Goal: Information Seeking & Learning: Check status

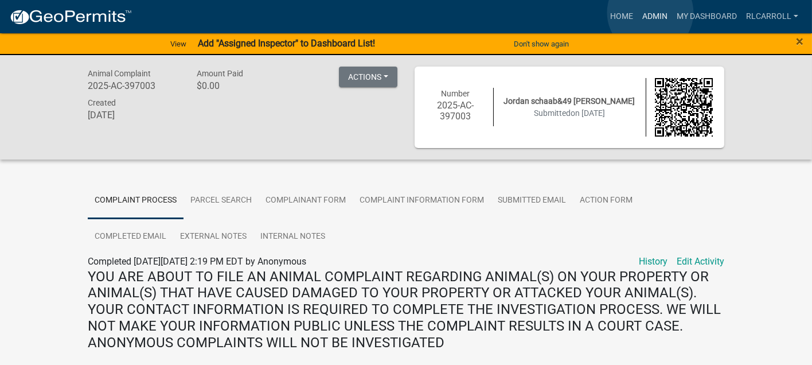
click at [650, 13] on link "Admin" at bounding box center [655, 17] width 34 height 22
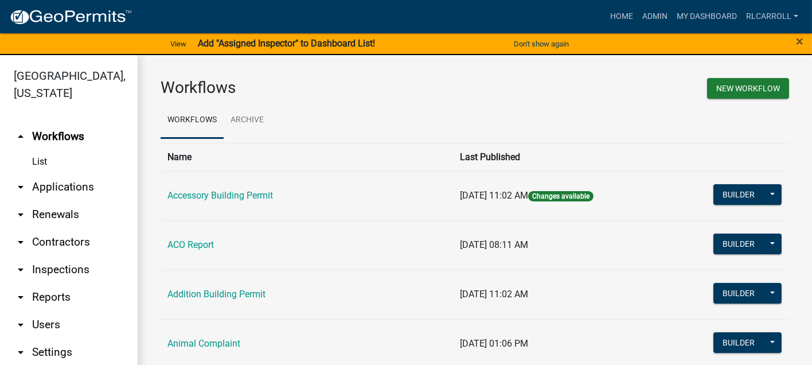
click at [83, 185] on link "arrow_drop_down Applications" at bounding box center [69, 187] width 138 height 28
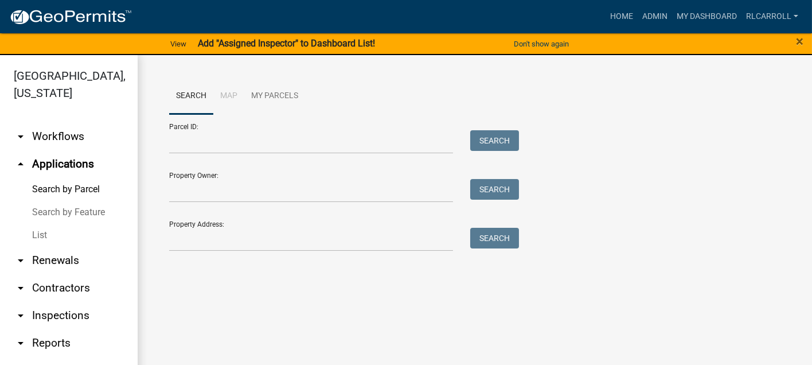
click at [67, 236] on link "List" at bounding box center [69, 235] width 138 height 23
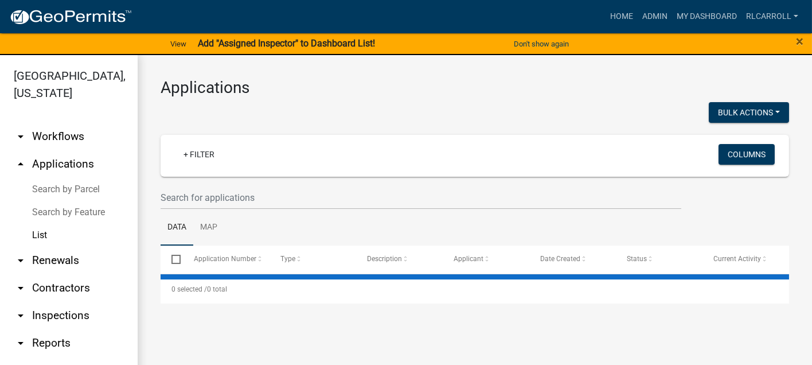
select select "3: 100"
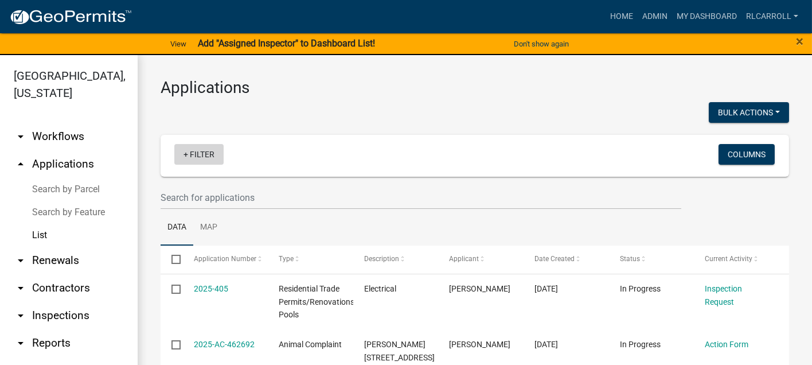
click at [202, 153] on link "+ Filter" at bounding box center [198, 154] width 49 height 21
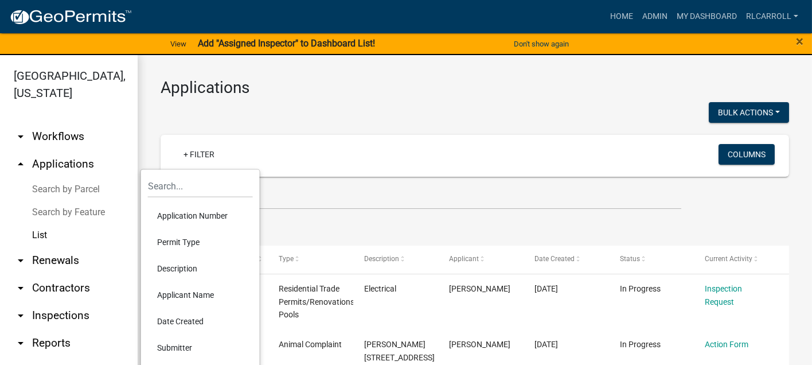
click at [188, 240] on li "Permit Type" at bounding box center [200, 242] width 105 height 26
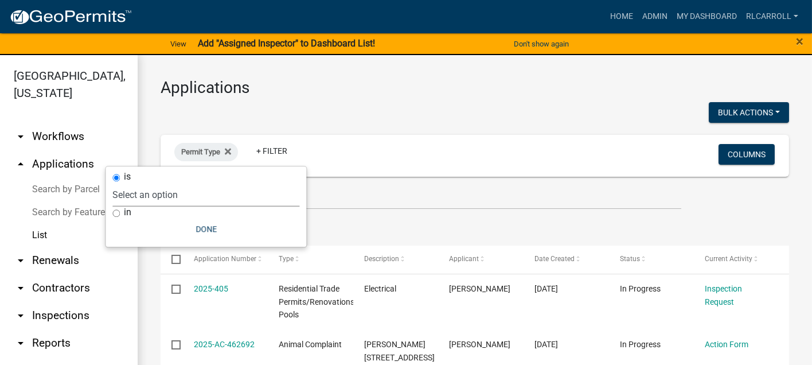
click at [205, 198] on select "Select an option Accessory Building Permit ACO Report Addition Building Permit …" at bounding box center [205, 195] width 187 height 24
select select "d8c2ffa0-2d4f-4e37-952a-290ad7b3f5ed"
click at [146, 183] on select "Select an option Accessory Building Permit ACO Report Addition Building Permit …" at bounding box center [205, 195] width 187 height 24
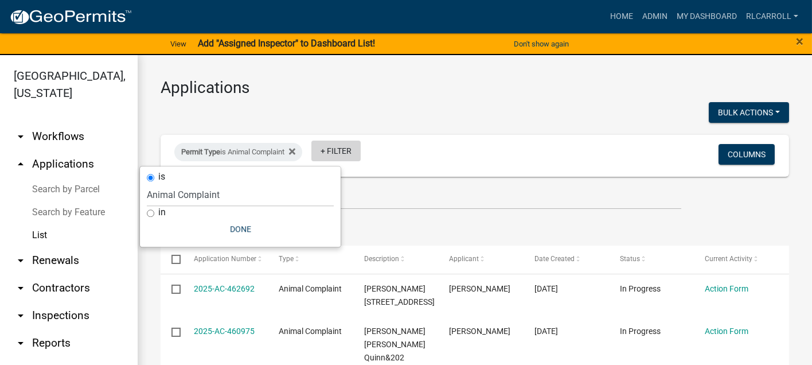
click at [343, 150] on link "+ Filter" at bounding box center [335, 150] width 49 height 21
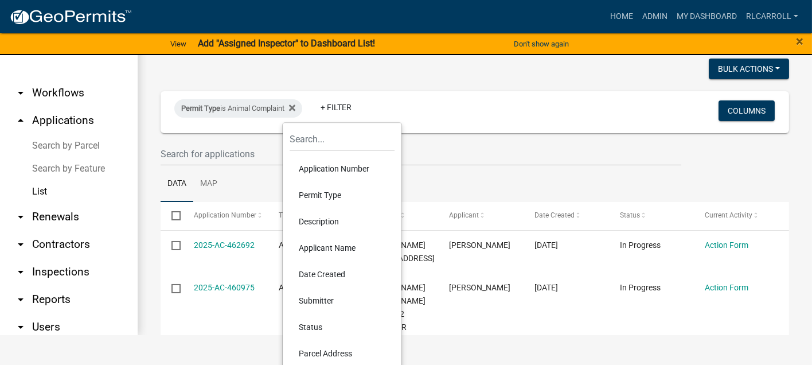
scroll to position [64, 0]
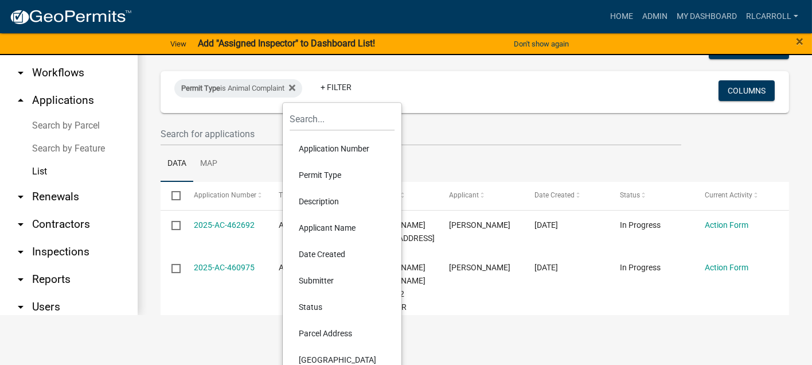
click at [321, 253] on li "Date Created" at bounding box center [342, 254] width 105 height 26
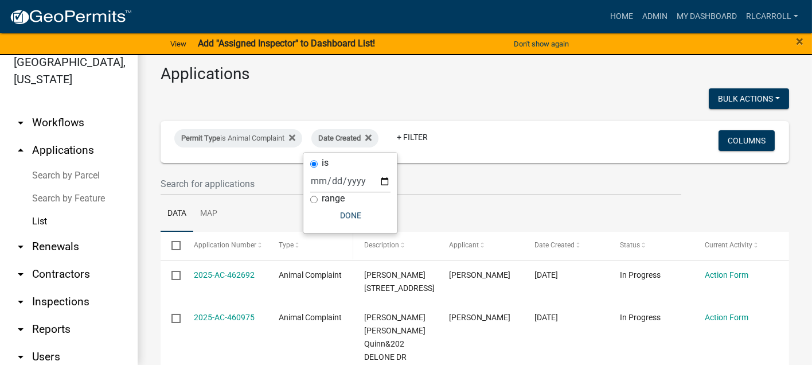
scroll to position [13, 0]
click at [314, 198] on input "range" at bounding box center [313, 199] width 7 height 7
radio input "true"
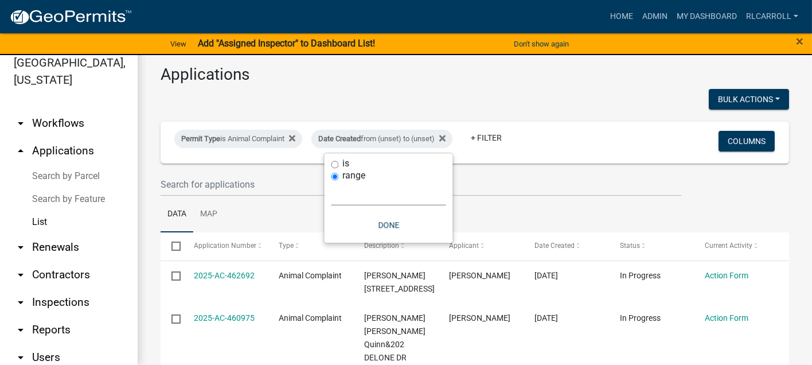
click at [373, 194] on select "[DATE] [DATE] Current Week Previous Week Current Month Last Month Current Calen…" at bounding box center [388, 194] width 115 height 24
select select "custom"
click at [331, 182] on select "[DATE] [DATE] Current Week Previous Week Current Month Last Month Current Calen…" at bounding box center [388, 194] width 115 height 24
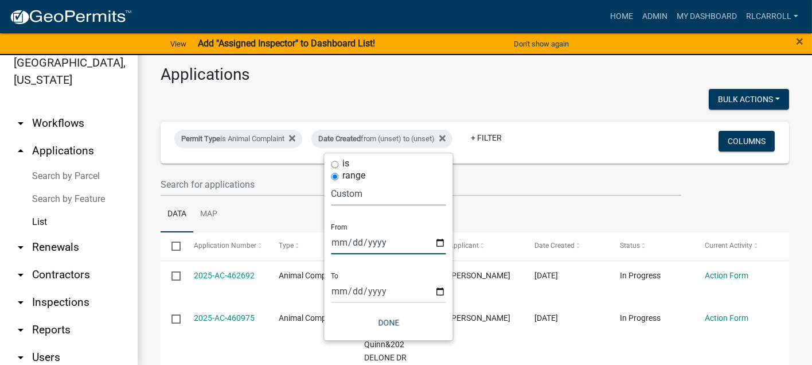
click at [439, 240] on input "date" at bounding box center [388, 242] width 115 height 24
type input "[DATE]"
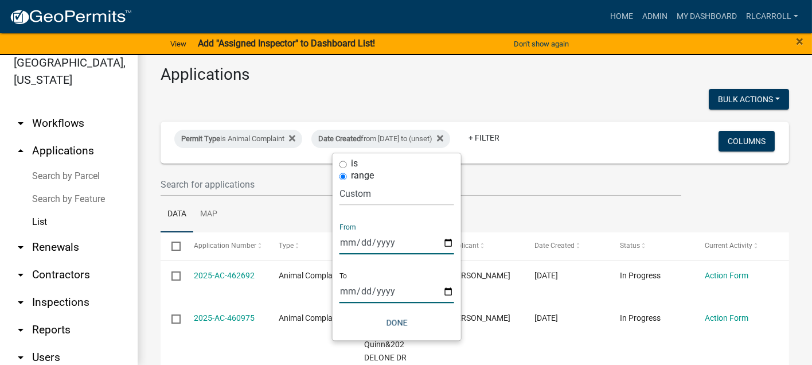
click at [449, 293] on input "date" at bounding box center [396, 291] width 115 height 24
type input "[DATE]"
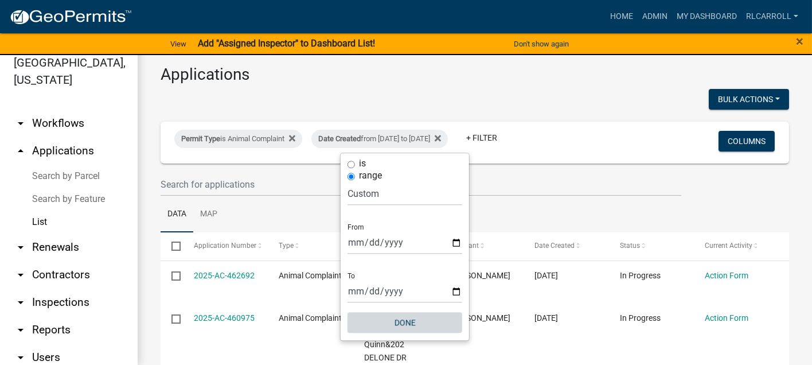
click at [405, 319] on button "Done" at bounding box center [404, 322] width 115 height 21
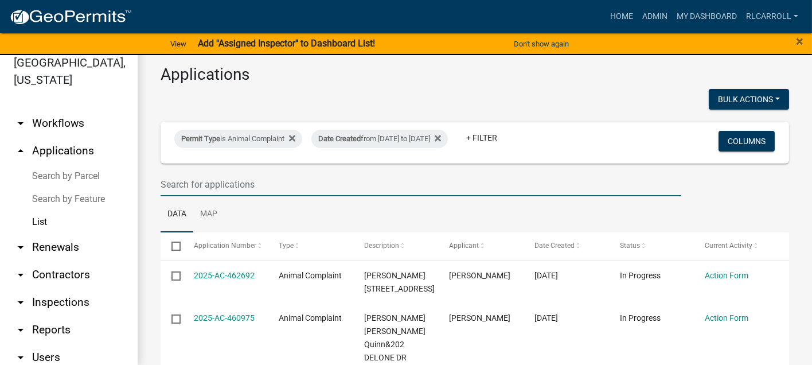
click at [279, 182] on input "text" at bounding box center [421, 185] width 521 height 24
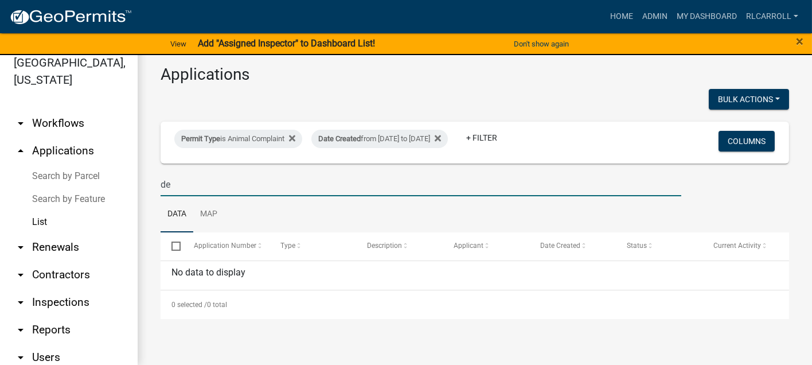
type input "d"
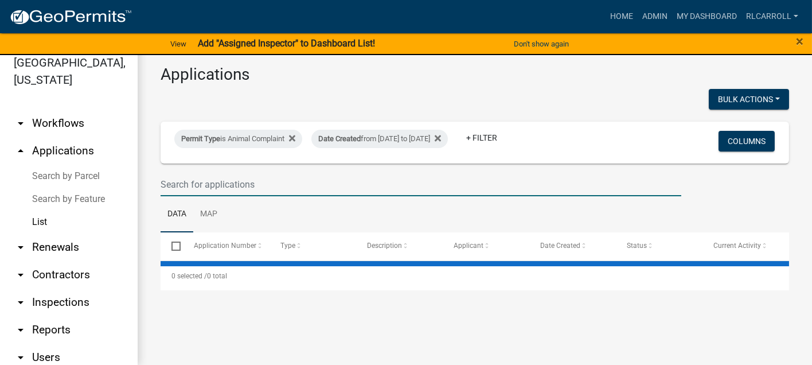
select select "3: 100"
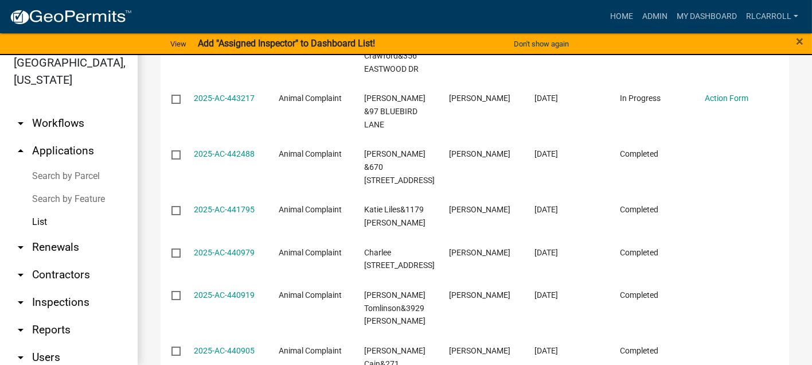
scroll to position [1465, 0]
